Goal: Task Accomplishment & Management: Manage account settings

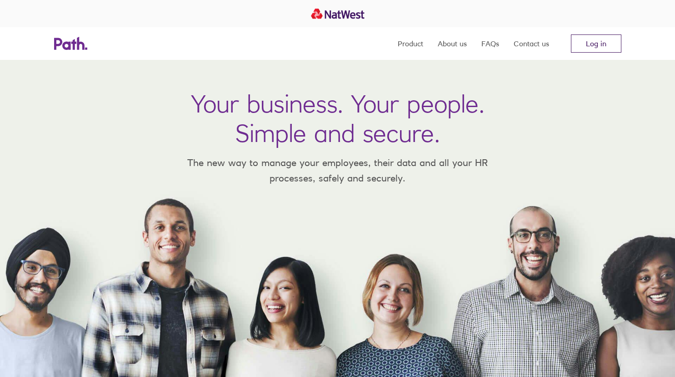
click at [602, 44] on link "Log in" at bounding box center [596, 44] width 50 height 18
